Goal: Task Accomplishment & Management: Manage account settings

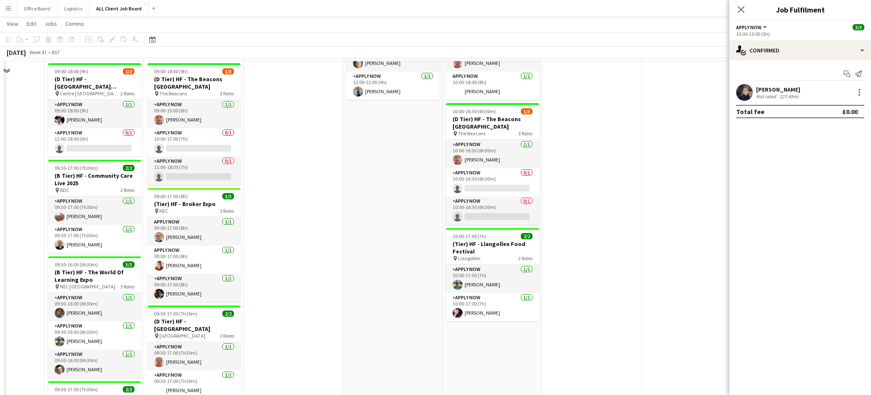
scroll to position [979, 0]
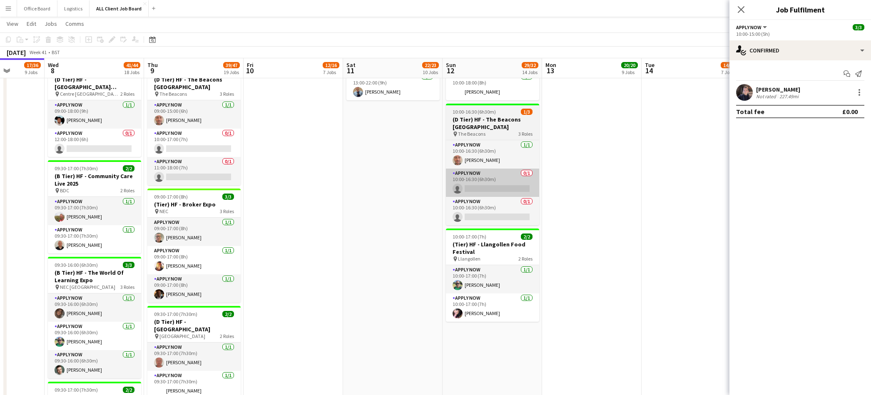
click at [493, 179] on app-card-role "APPLY NOW 0/1 10:00-16:30 (6h30m) single-neutral-actions" at bounding box center [492, 183] width 93 height 28
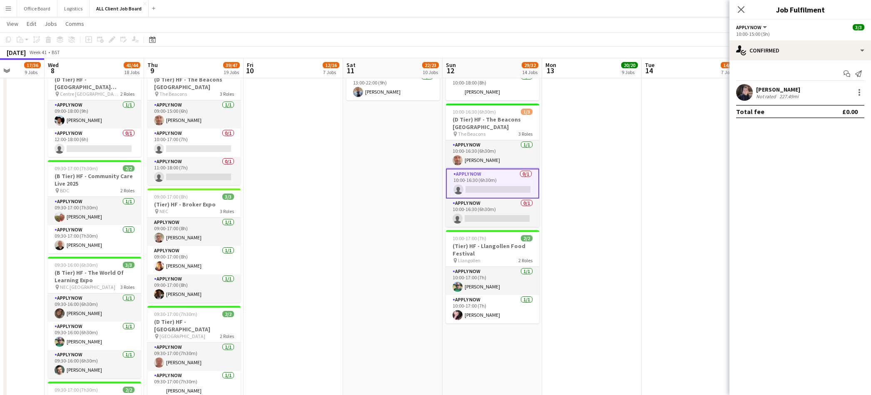
click at [504, 172] on app-card-role "APPLY NOW 0/1 10:00-16:30 (6h30m) single-neutral-actions" at bounding box center [492, 184] width 93 height 30
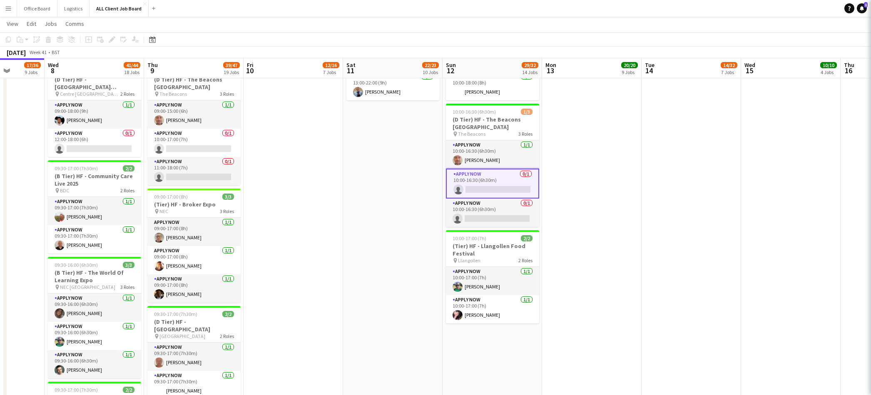
scroll to position [0, 255]
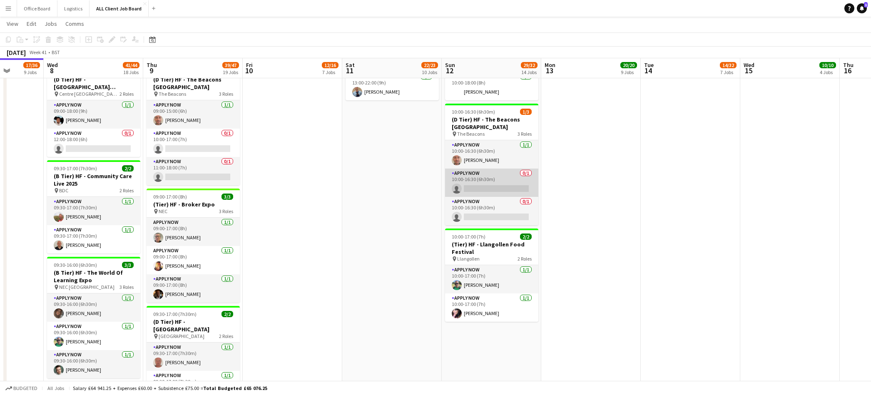
click at [487, 177] on app-card-role "APPLY NOW 0/1 10:00-16:30 (6h30m) single-neutral-actions" at bounding box center [491, 183] width 93 height 28
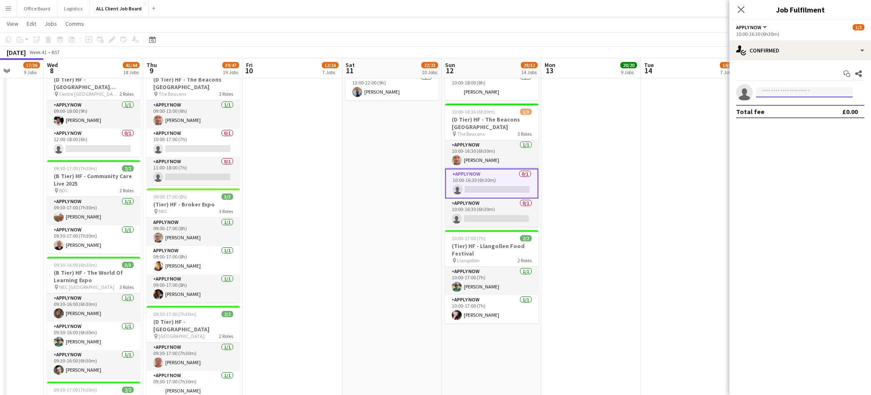
click at [783, 92] on input at bounding box center [804, 92] width 97 height 10
type input "****"
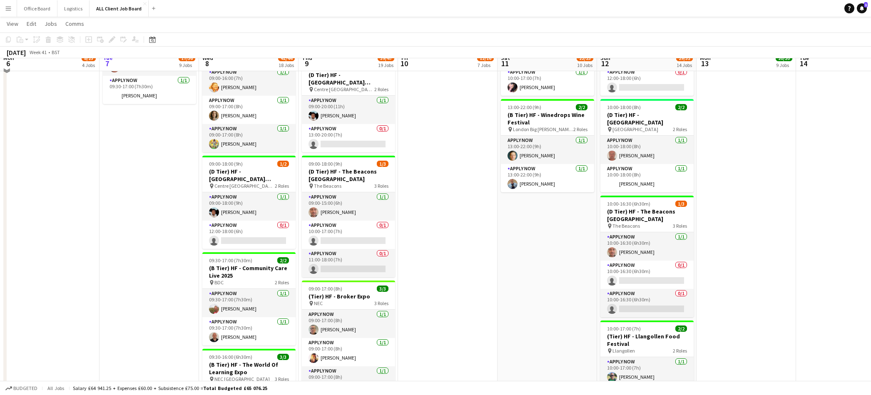
scroll to position [890, 0]
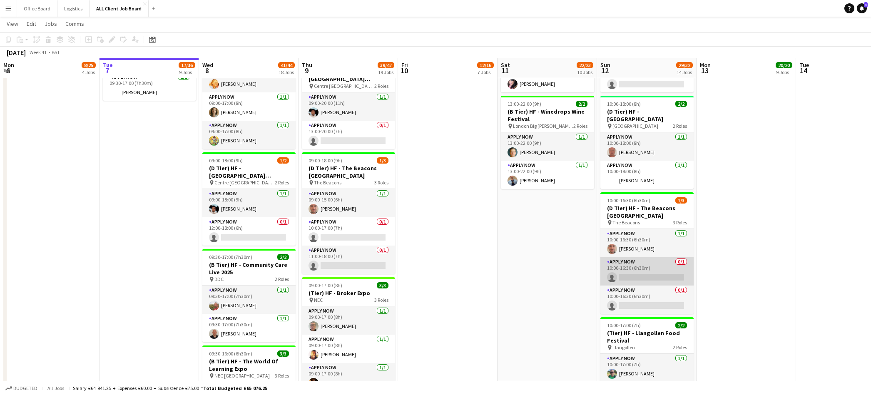
click at [650, 272] on app-card-role "APPLY NOW 0/1 10:00-16:30 (6h30m) single-neutral-actions" at bounding box center [647, 271] width 93 height 28
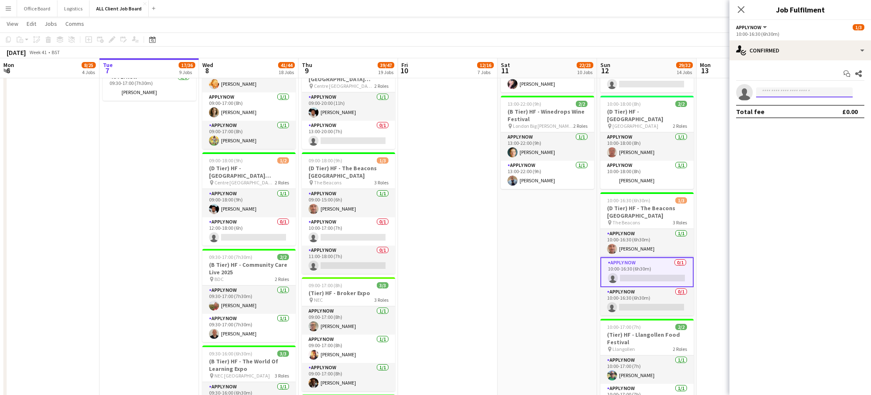
click at [791, 95] on input at bounding box center [804, 92] width 97 height 10
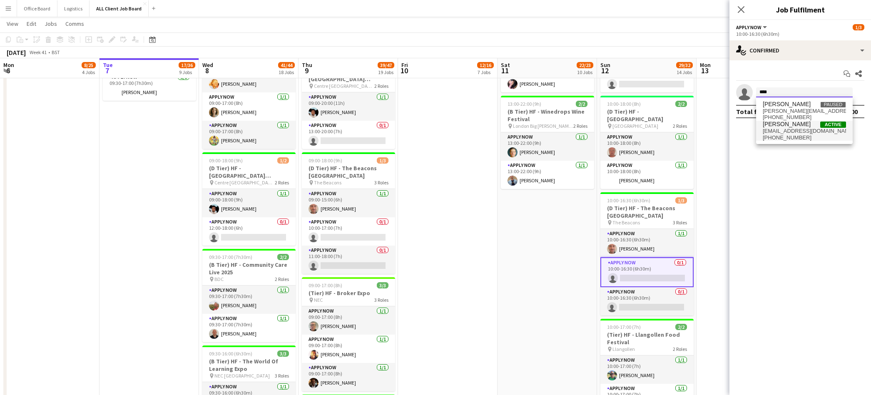
type input "****"
click at [791, 139] on span "[PHONE_NUMBER]" at bounding box center [804, 138] width 83 height 7
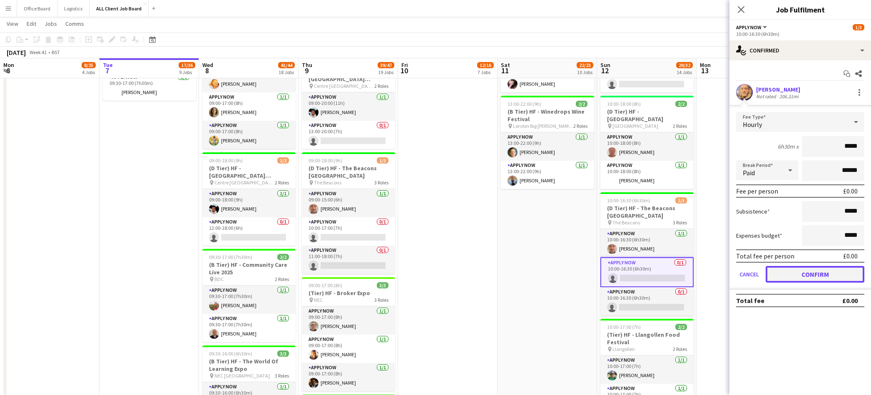
click at [789, 273] on button "Confirm" at bounding box center [815, 274] width 99 height 17
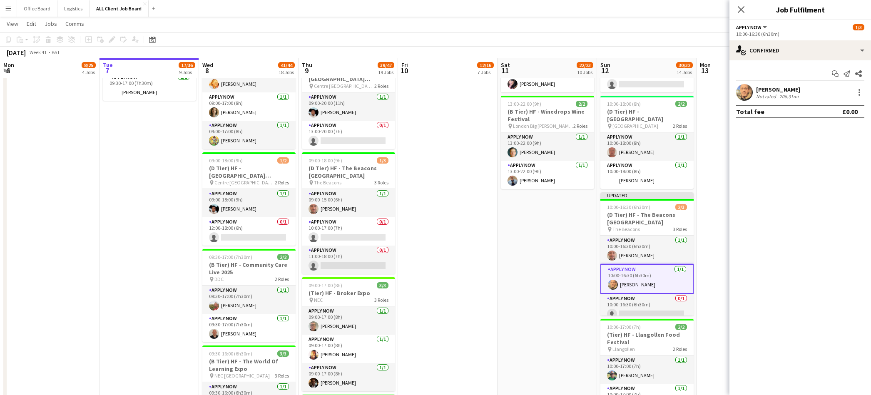
click at [693, 37] on app-toolbar "Copy Paste Paste Command V Paste with crew Command Shift V Paste linked Job [GE…" at bounding box center [435, 39] width 871 height 14
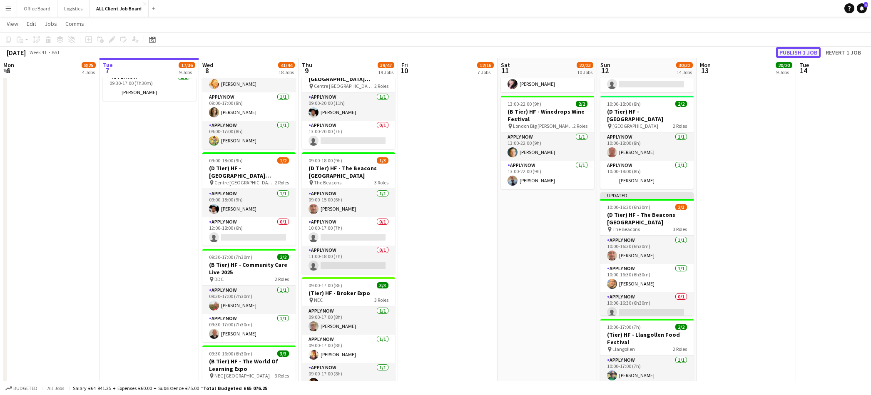
click at [792, 52] on button "Publish 1 job" at bounding box center [798, 52] width 45 height 11
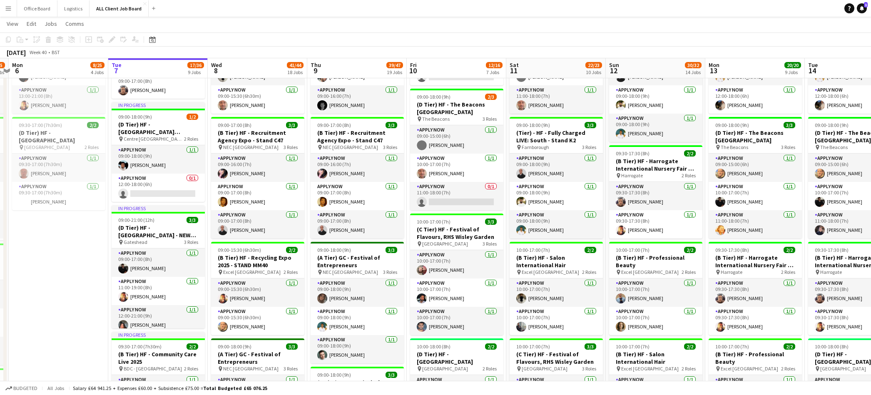
scroll to position [328, 0]
